Goal: Check status: Check status

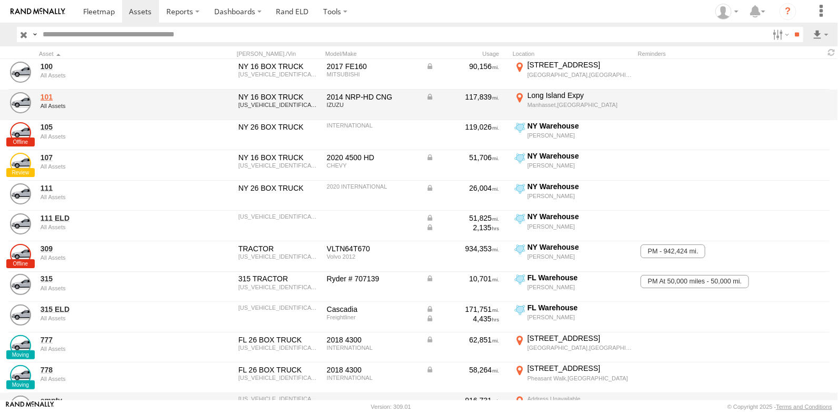
click at [45, 93] on link "101" at bounding box center [113, 96] width 144 height 9
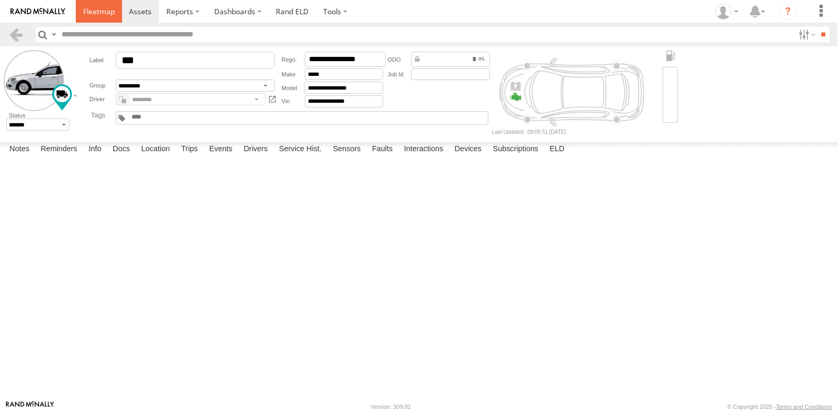
click at [105, 8] on span at bounding box center [99, 11] width 32 height 10
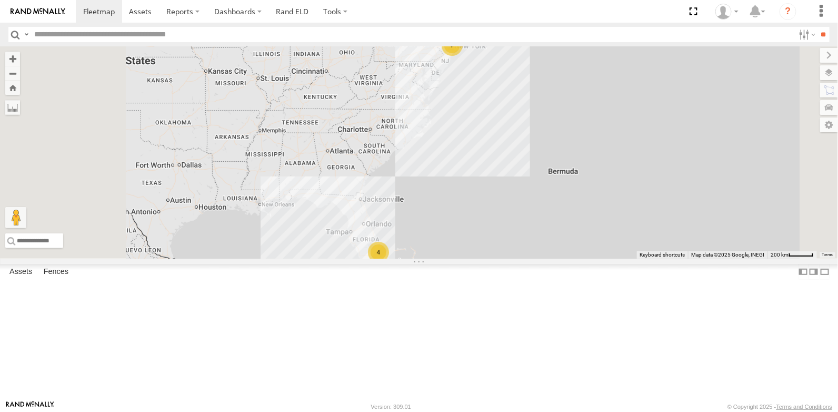
click at [0, 0] on link at bounding box center [0, 0] width 0 height 0
